Goal: Information Seeking & Learning: Find specific fact

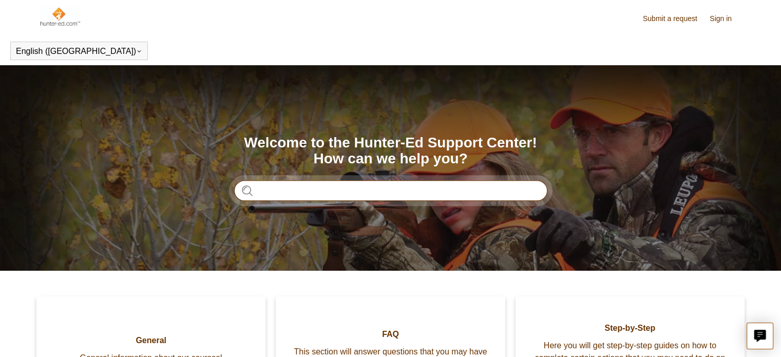
click at [380, 190] on input "Search" at bounding box center [390, 190] width 313 height 21
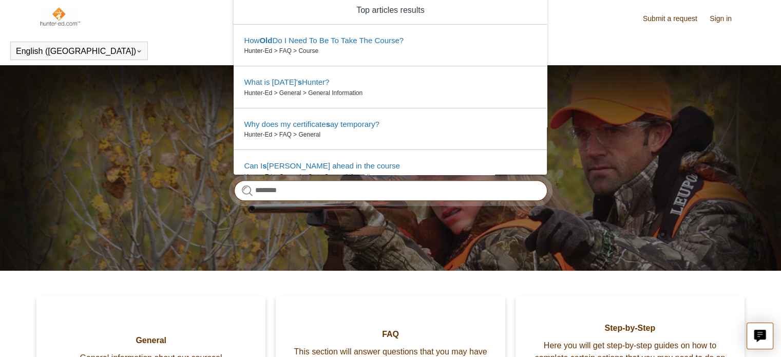
type input "*********"
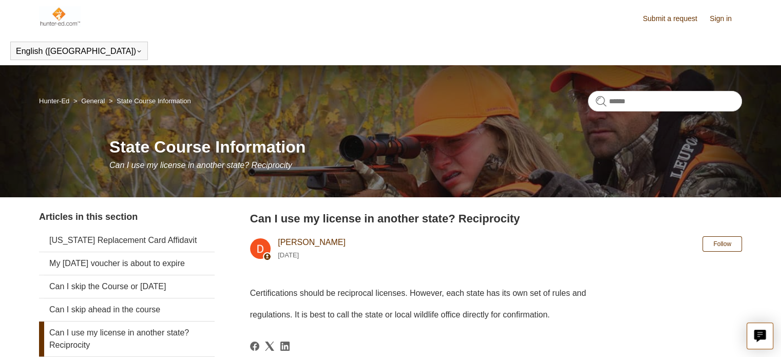
click at [724, 13] on link "Sign in" at bounding box center [725, 18] width 32 height 11
